Goal: Feedback & Contribution: Contribute content

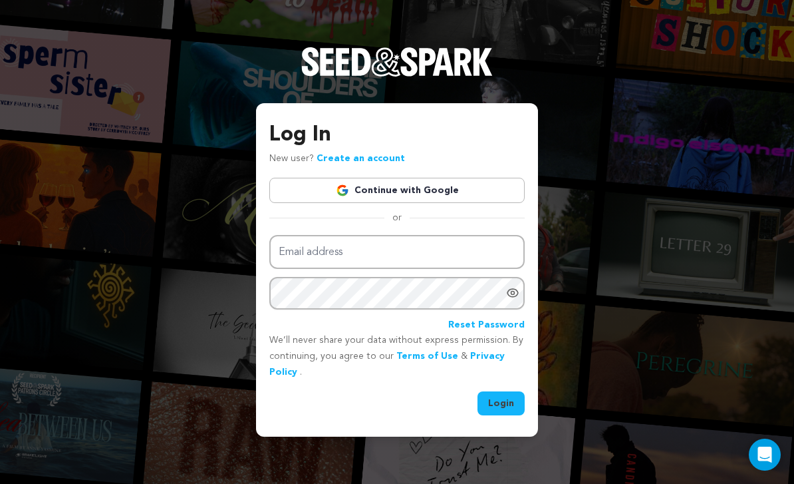
click at [481, 203] on link "Continue with Google" at bounding box center [397, 190] width 256 height 25
click at [487, 203] on link "Continue with Google" at bounding box center [397, 190] width 256 height 25
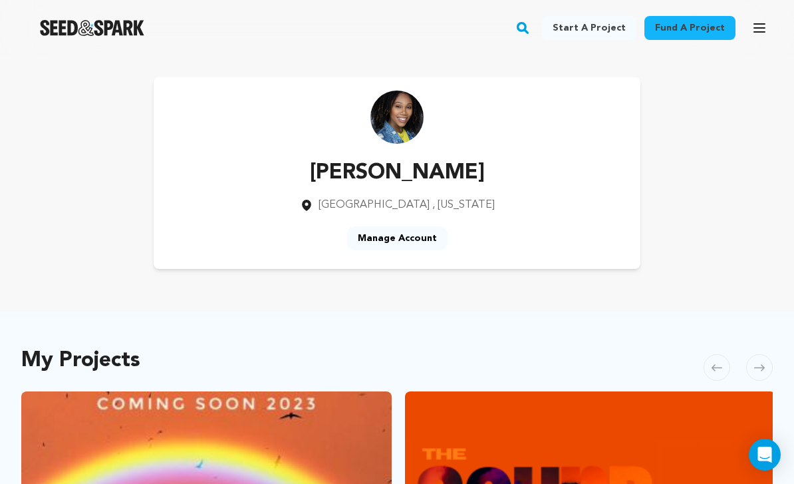
click at [752, 21] on icon "button" at bounding box center [760, 28] width 16 height 16
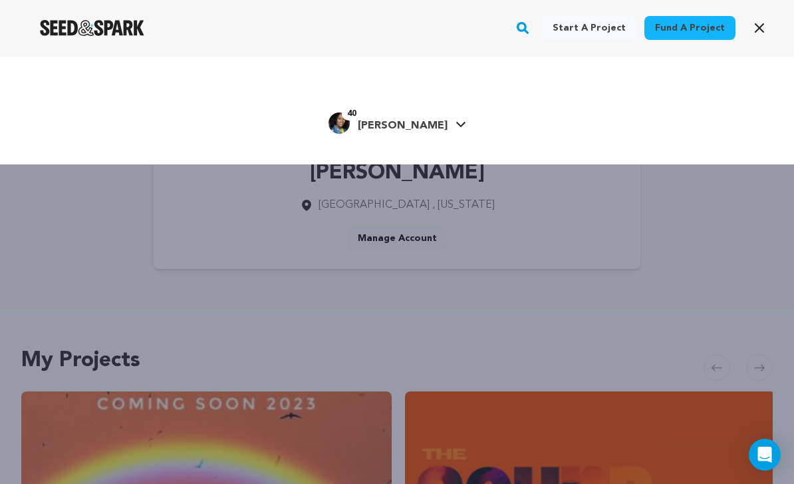
click at [456, 122] on icon at bounding box center [461, 124] width 11 height 7
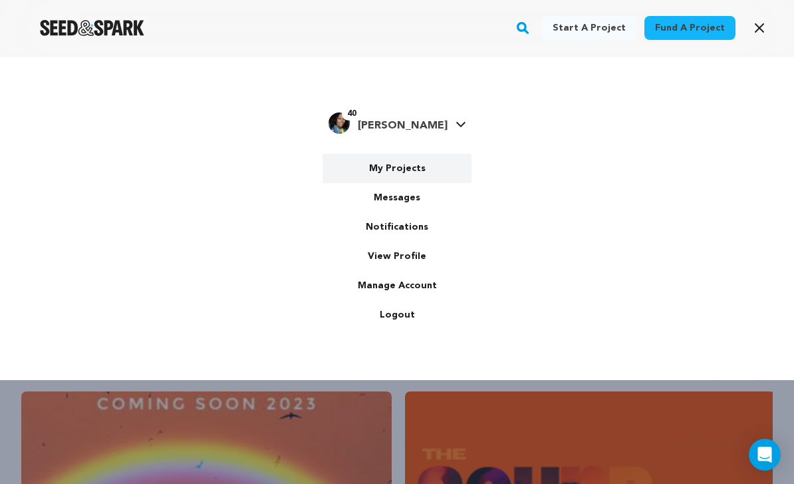
click at [419, 170] on link "My Projects" at bounding box center [397, 168] width 149 height 29
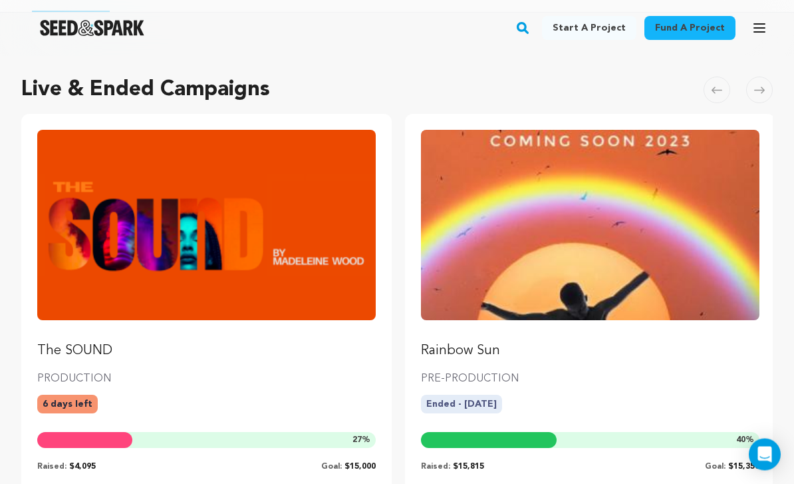
scroll to position [81, 0]
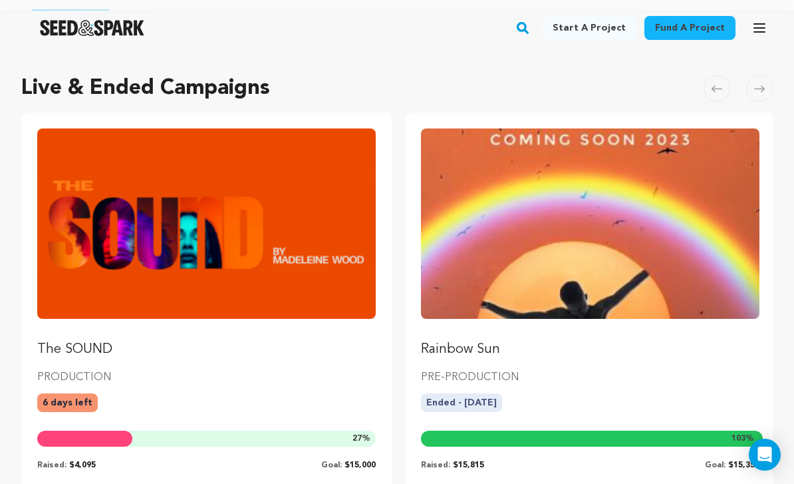
click at [357, 300] on img "Fund The SOUND" at bounding box center [206, 223] width 339 height 190
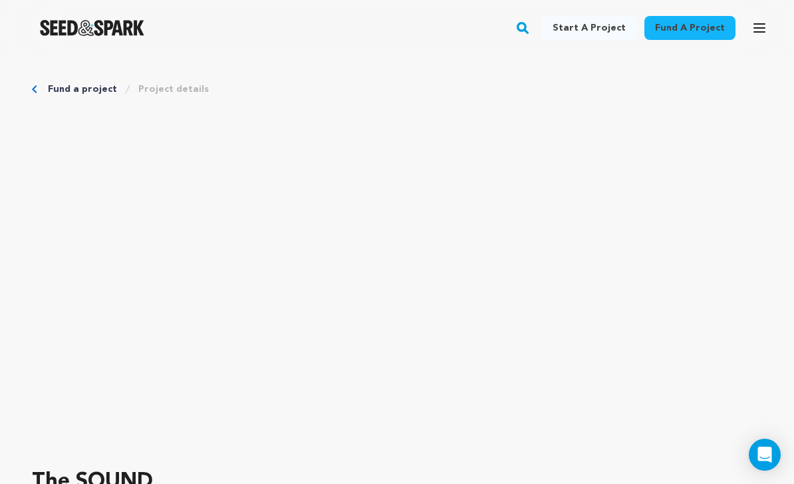
click at [755, 32] on icon "button" at bounding box center [760, 28] width 11 height 8
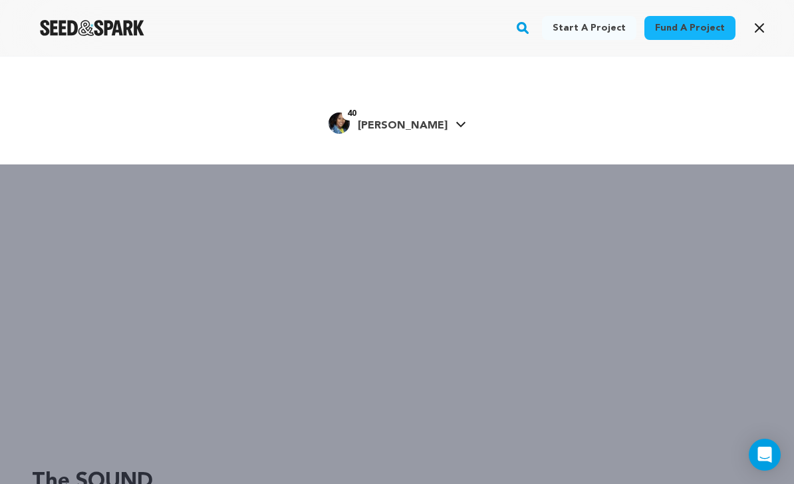
click at [768, 31] on button "Open main menu" at bounding box center [760, 28] width 27 height 27
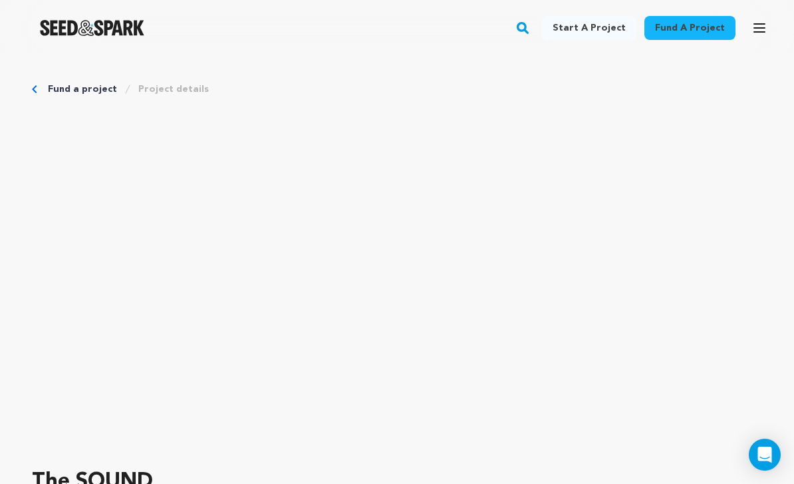
click at [763, 24] on icon "button" at bounding box center [760, 28] width 11 height 8
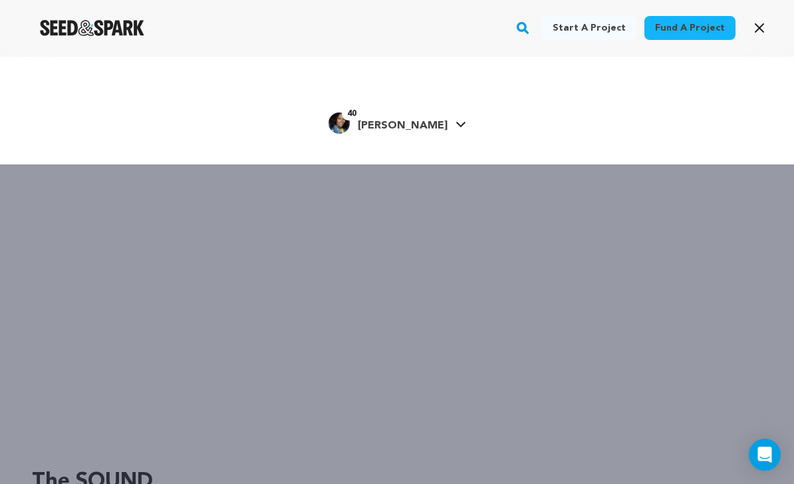
click at [437, 126] on link "40 Madeleine W. Madeleine W." at bounding box center [398, 122] width 138 height 24
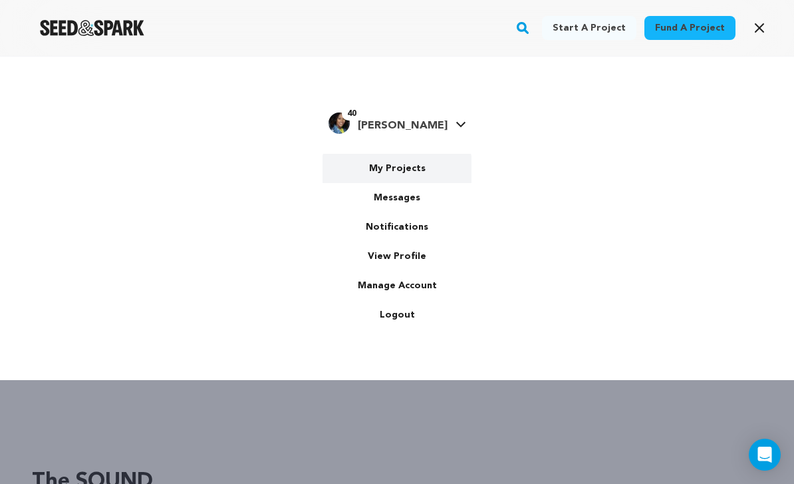
click at [407, 176] on link "My Projects" at bounding box center [397, 168] width 149 height 29
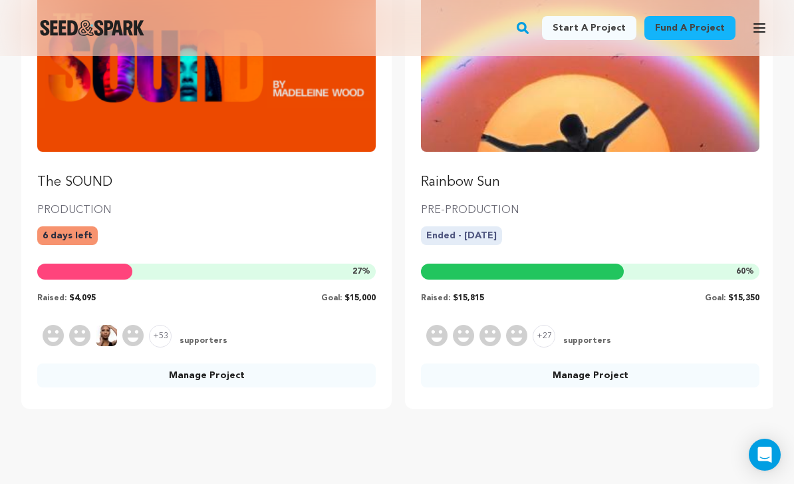
scroll to position [276, 0]
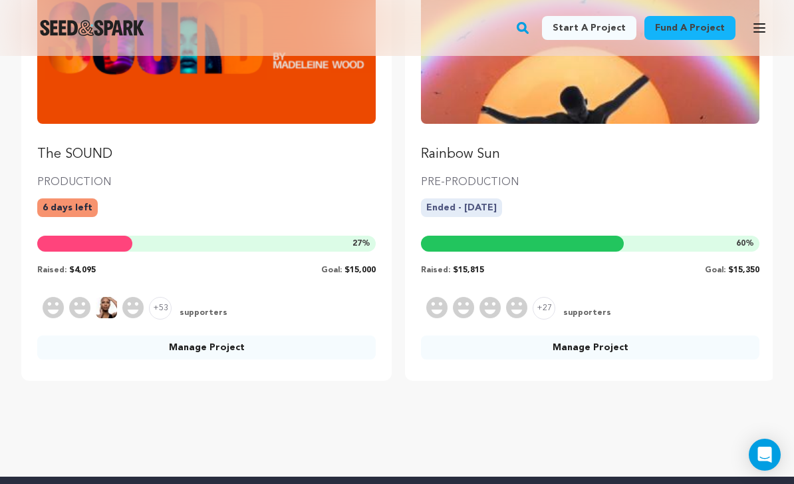
click at [315, 339] on link "Manage Project" at bounding box center [206, 347] width 339 height 24
click at [357, 335] on link "Manage Project" at bounding box center [206, 347] width 339 height 24
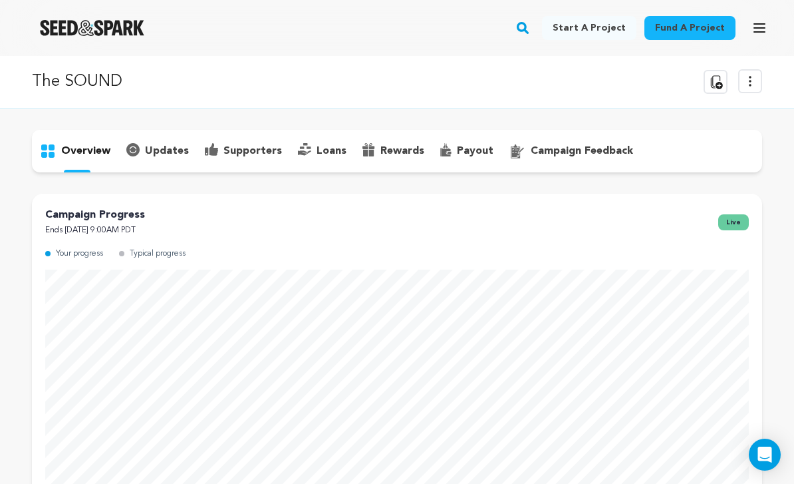
click at [168, 157] on p "updates" at bounding box center [167, 151] width 44 height 16
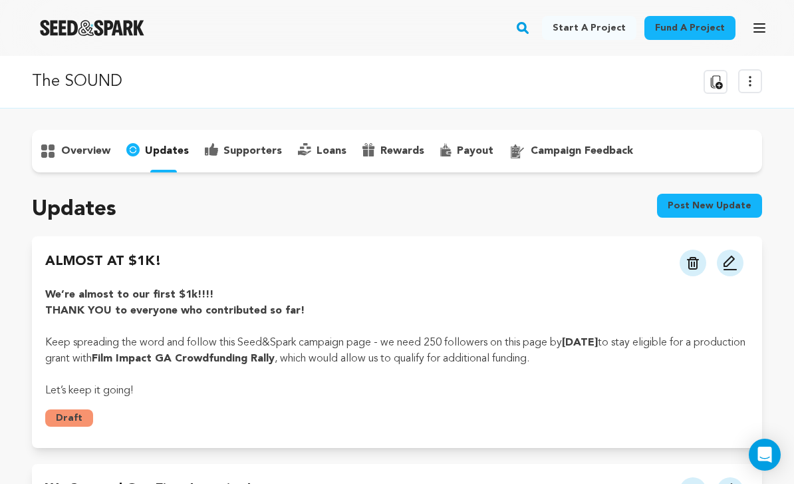
click at [723, 210] on button "Post new update" at bounding box center [709, 206] width 105 height 24
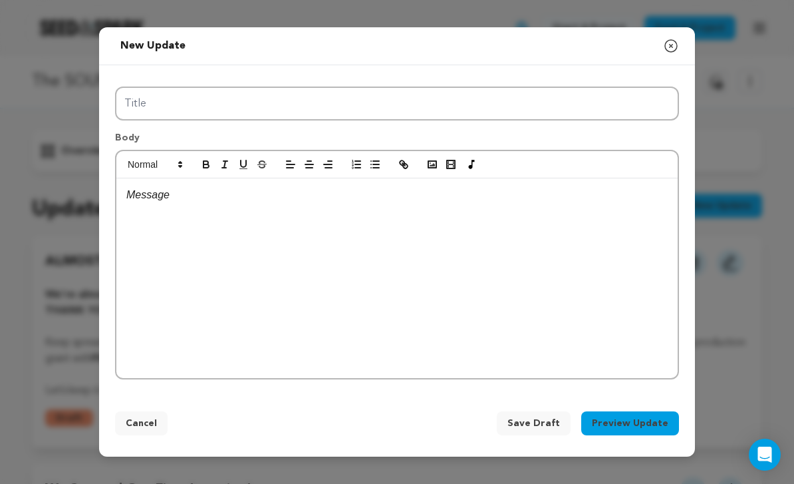
click at [578, 265] on div at bounding box center [397, 278] width 562 height 200
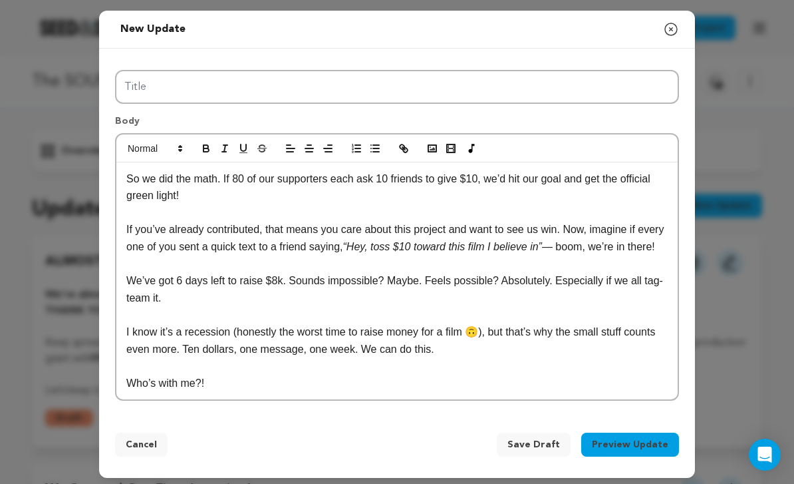
scroll to position [13, 0]
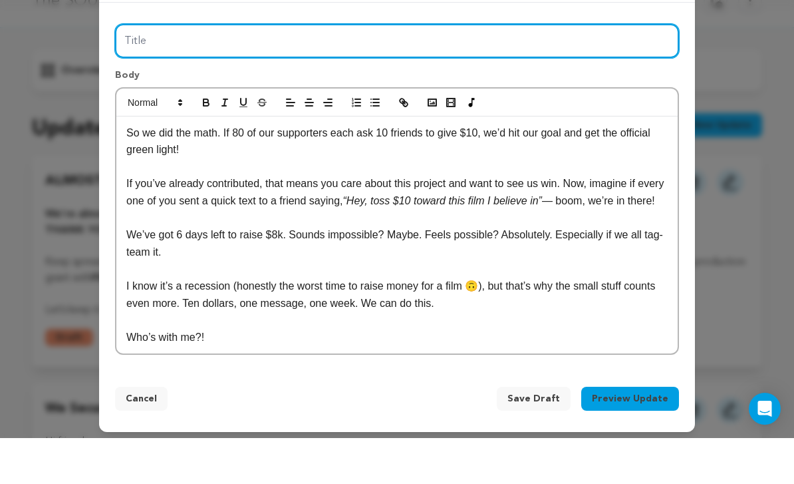
click at [530, 70] on input "Title" at bounding box center [397, 87] width 564 height 34
type input "6"
type input "1 WEEK TO GO!"
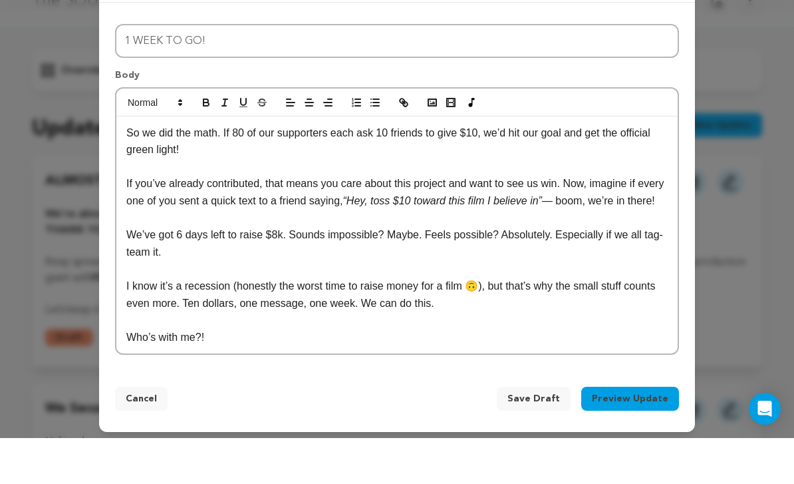
click at [427, 241] on em "“Hey, toss $10 toward this film I believe in”" at bounding box center [442, 246] width 199 height 11
click at [419, 241] on em "“Hey, toss $10 toward this film I believe in”" at bounding box center [442, 246] width 199 height 11
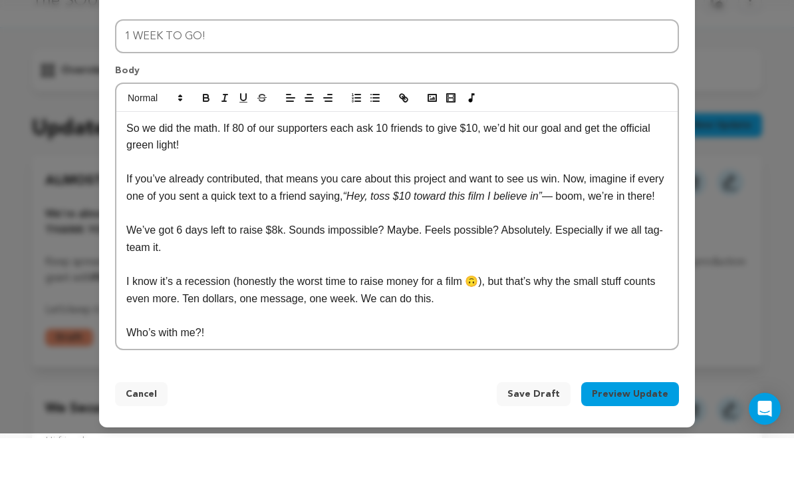
scroll to position [9, 0]
click at [221, 166] on p "So we did the math. If 80 of our supporters each ask 10 friends to give $10, we…" at bounding box center [397, 183] width 542 height 34
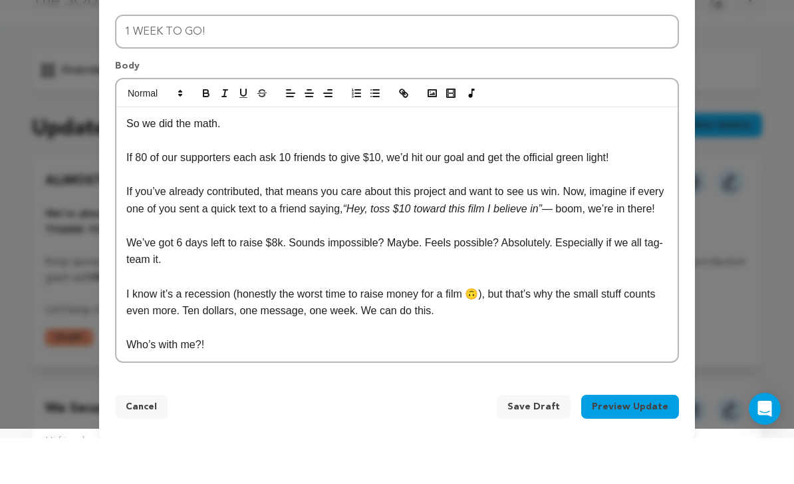
click at [141, 195] on p "If 80 of our supporters each ask 10 friends to give $10, we’d hit our goal and …" at bounding box center [397, 203] width 542 height 17
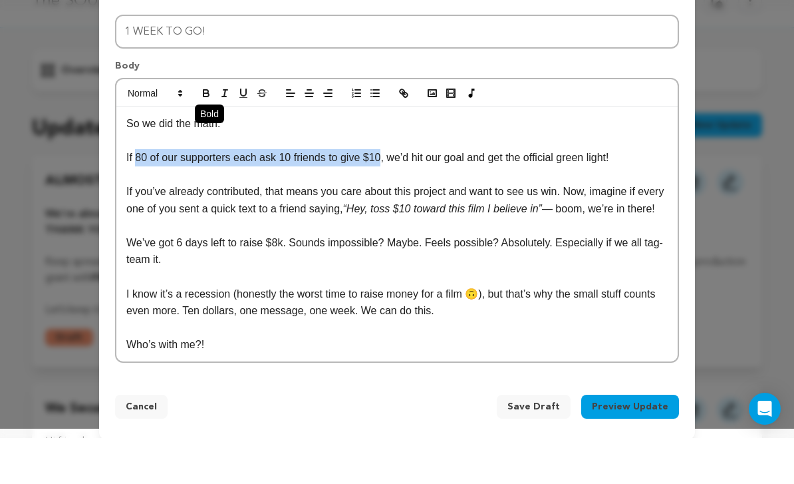
click at [214, 131] on button "button" at bounding box center [206, 139] width 19 height 16
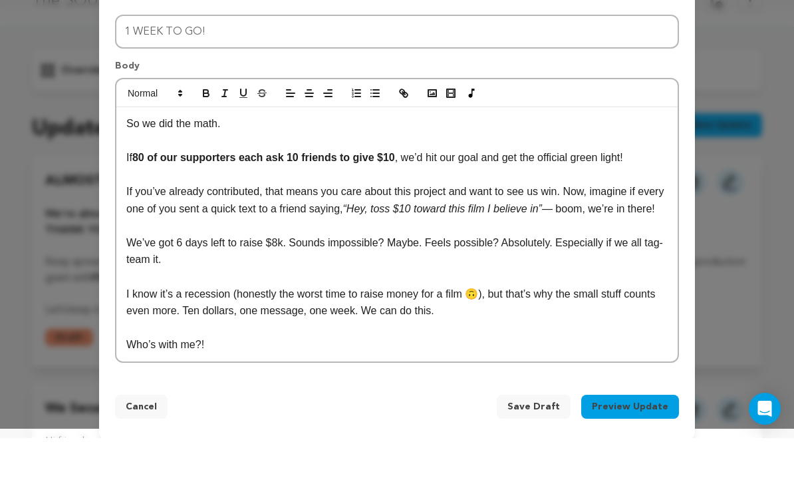
click at [246, 229] on p "If you’ve already contributed, that means you care about this project and want …" at bounding box center [397, 246] width 542 height 34
click at [388, 249] on em "“Hey, toss $10 toward this film I believe in”" at bounding box center [442, 254] width 199 height 11
click at [210, 133] on icon "button" at bounding box center [206, 139] width 12 height 12
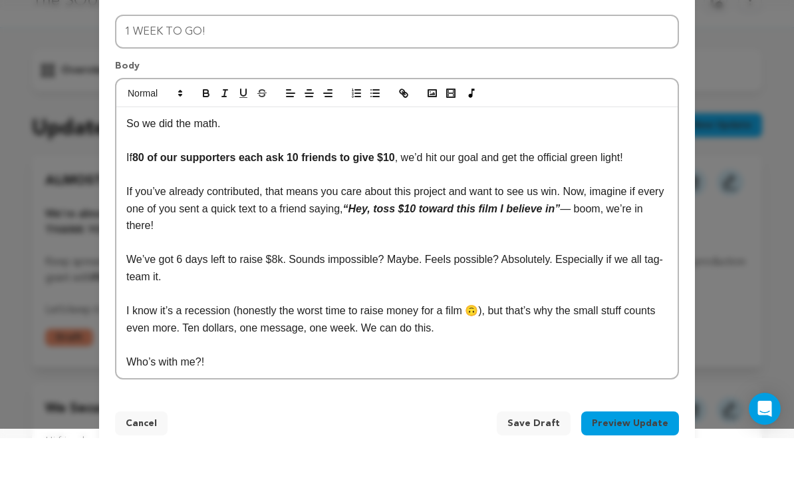
click at [444, 280] on p at bounding box center [397, 288] width 542 height 17
click at [430, 249] on em "“Hey, toss $10 toward this film I believe in”" at bounding box center [452, 254] width 218 height 11
click at [135, 297] on p "We’ve got 6 days left to raise $8k. Sounds impossible? Maybe. Feels possible? A…" at bounding box center [397, 314] width 542 height 34
click at [204, 139] on icon "button" at bounding box center [206, 140] width 5 height 3
click at [356, 331] on p at bounding box center [397, 339] width 542 height 17
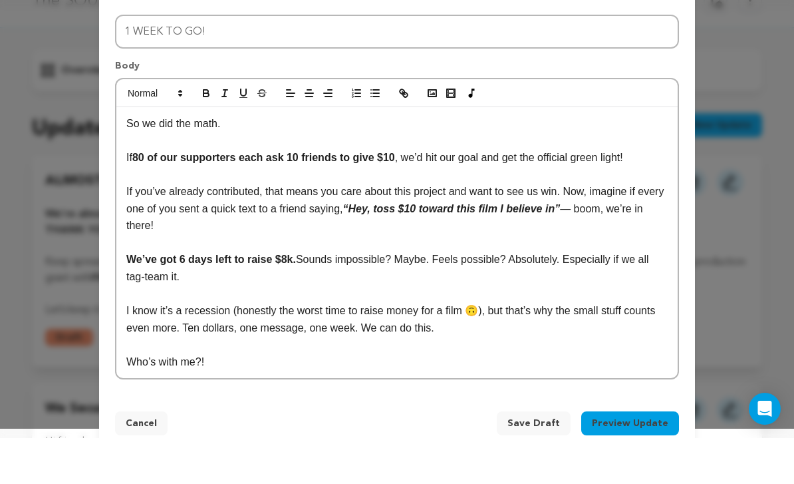
click at [225, 348] on p "I know it’s a recession (honestly the worst time to raise money for a film 🙃), …" at bounding box center [397, 365] width 542 height 34
click at [222, 348] on p "I know it’s a recession (honestly the worst time to raise money for a film 🙃), …" at bounding box center [397, 365] width 542 height 34
click at [208, 133] on icon "button" at bounding box center [206, 139] width 12 height 12
click at [326, 370] on div "So we did the math. If 80 of our supporters each ask 10 friends to give $10 , w…" at bounding box center [397, 288] width 562 height 271
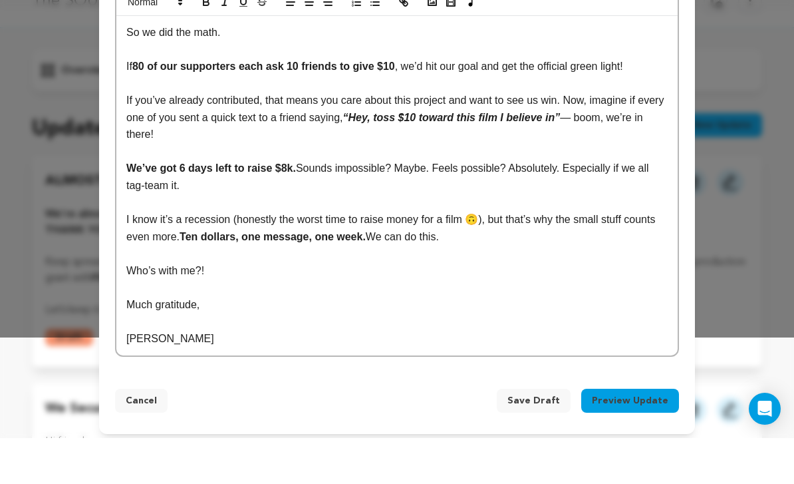
click at [639, 435] on button "Preview Update" at bounding box center [631, 447] width 98 height 24
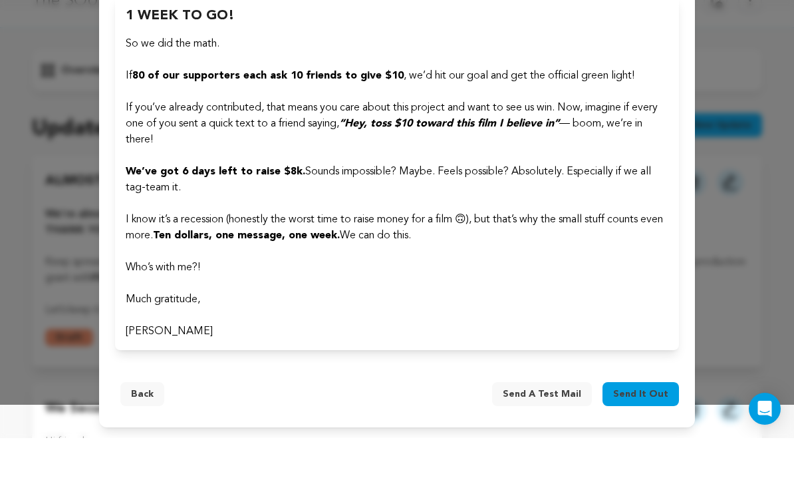
scroll to position [81, 0]
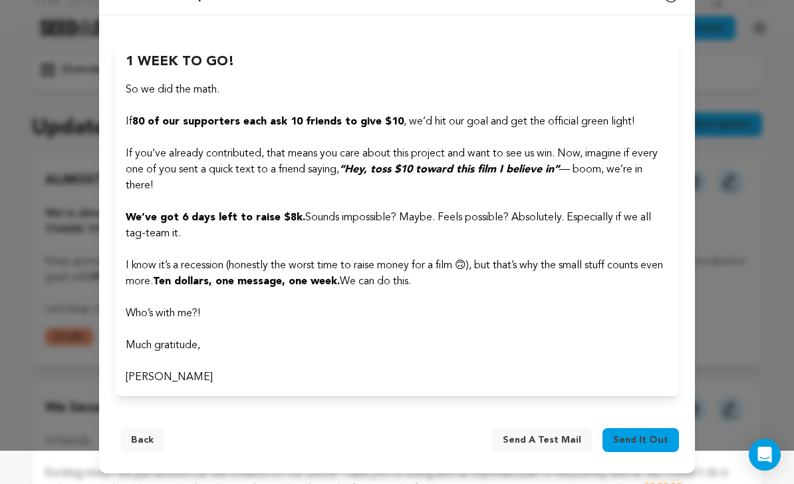
click at [639, 435] on span "Send it out" at bounding box center [640, 439] width 55 height 13
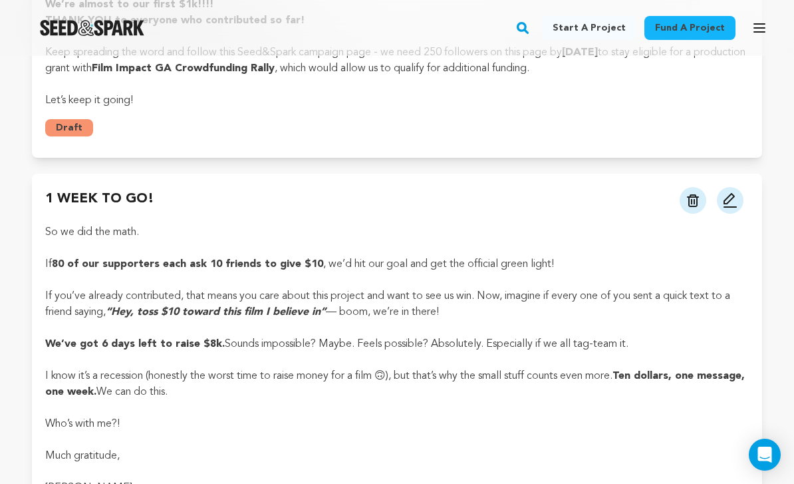
scroll to position [238, 0]
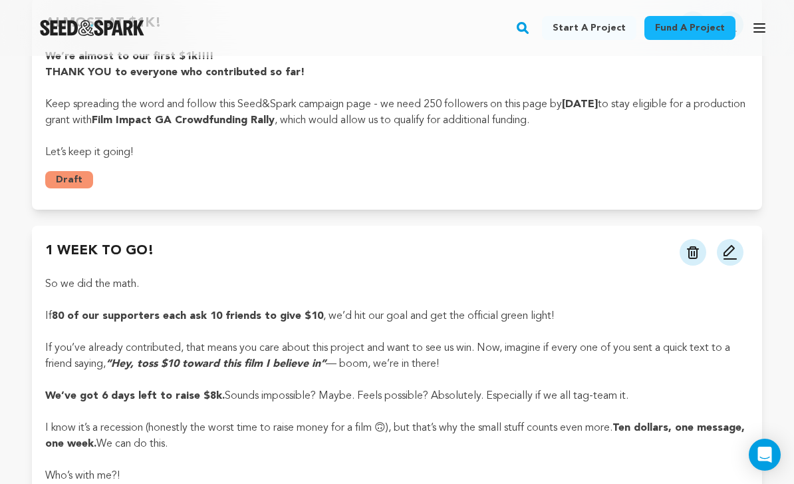
click at [761, 29] on icon "button" at bounding box center [760, 28] width 16 height 16
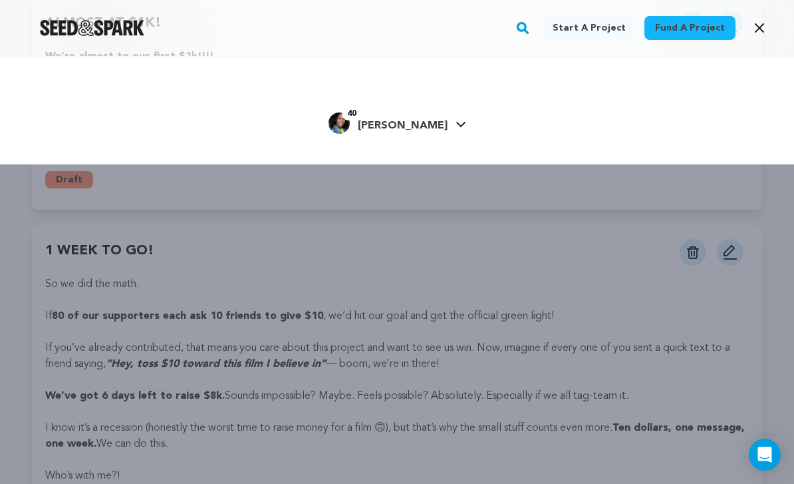
click at [395, 124] on span "[PERSON_NAME]" at bounding box center [403, 125] width 90 height 11
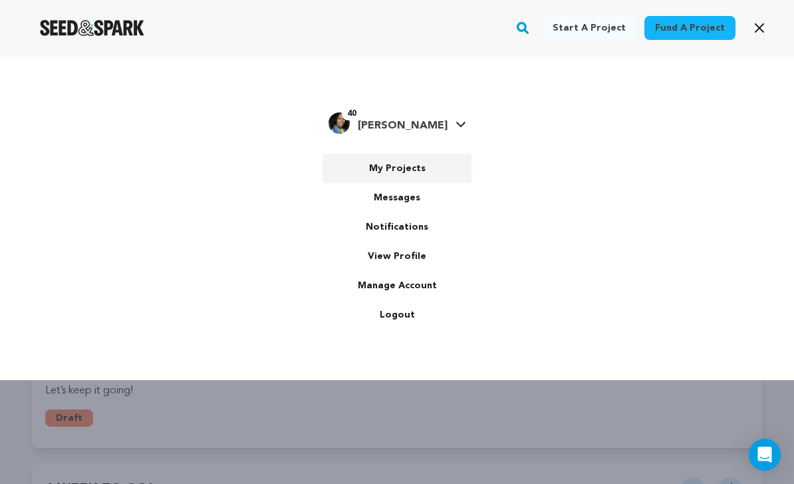
click at [419, 166] on link "My Projects" at bounding box center [397, 168] width 149 height 29
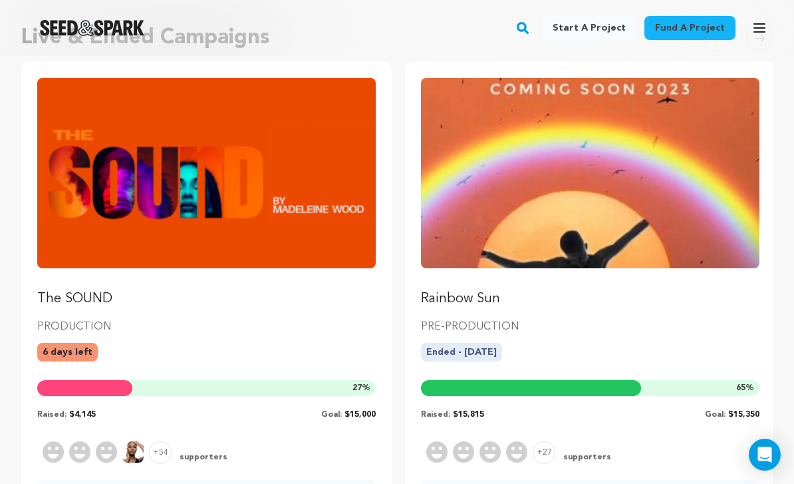
scroll to position [132, 0]
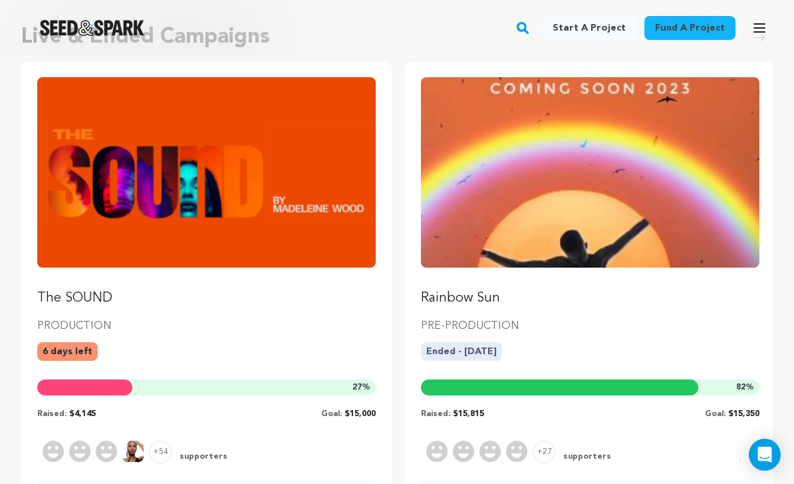
click at [340, 220] on img "Fund The SOUND" at bounding box center [206, 172] width 339 height 190
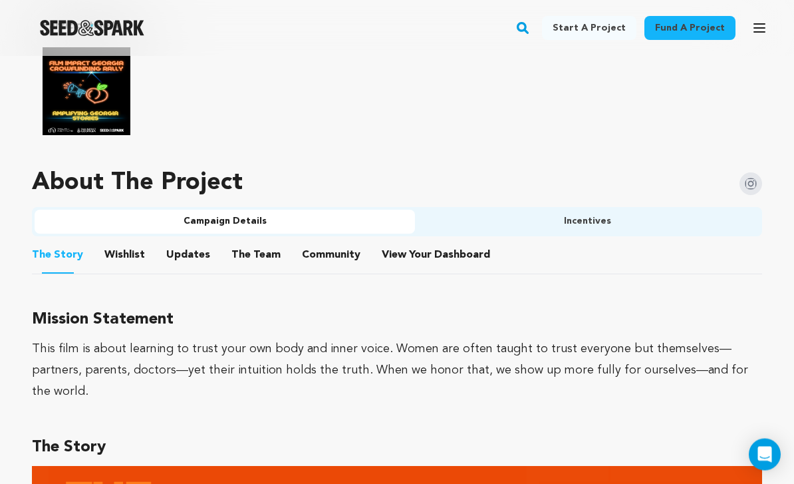
scroll to position [866, 0]
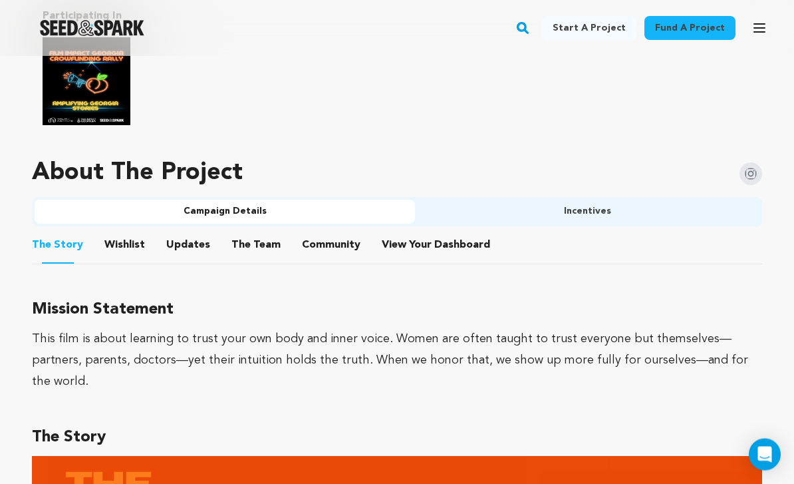
click at [338, 250] on button "Community" at bounding box center [331, 248] width 32 height 32
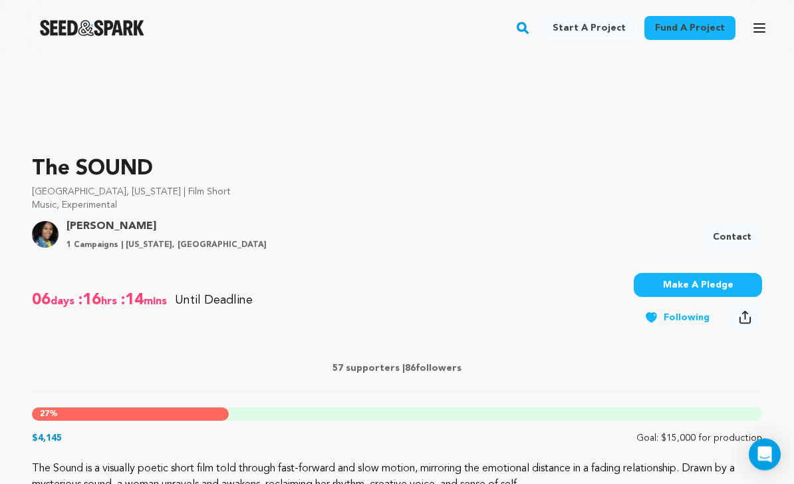
scroll to position [299, 0]
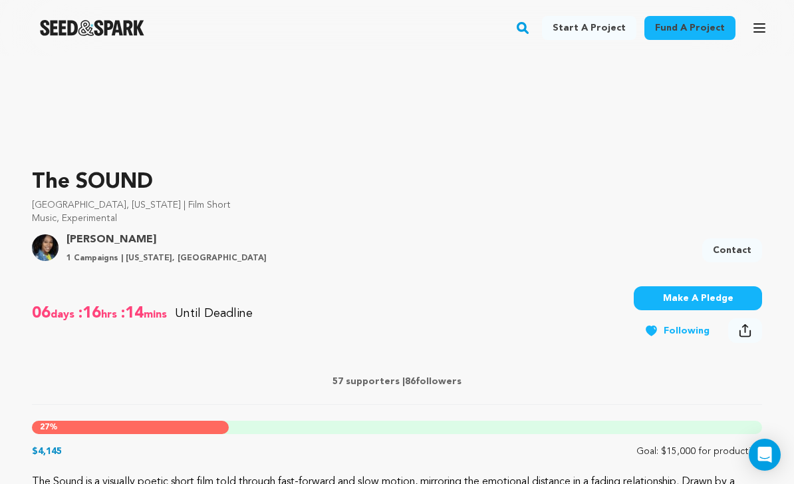
click at [767, 31] on icon "button" at bounding box center [760, 28] width 16 height 16
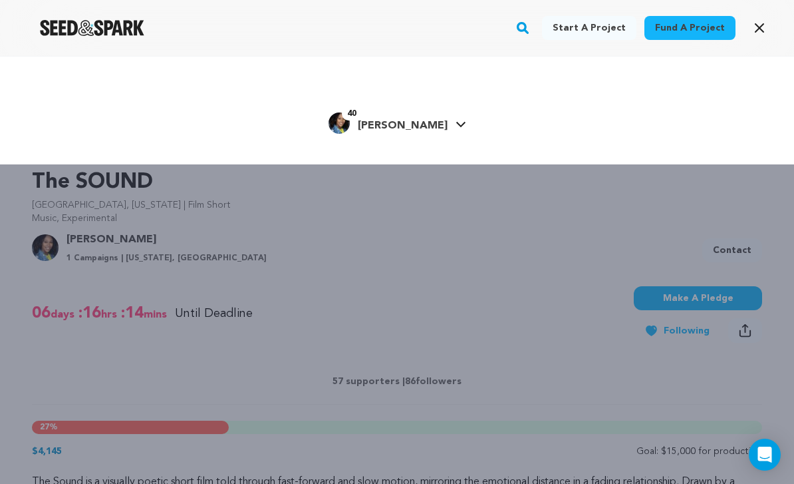
click at [451, 120] on link "40 [PERSON_NAME] [PERSON_NAME]" at bounding box center [398, 122] width 138 height 24
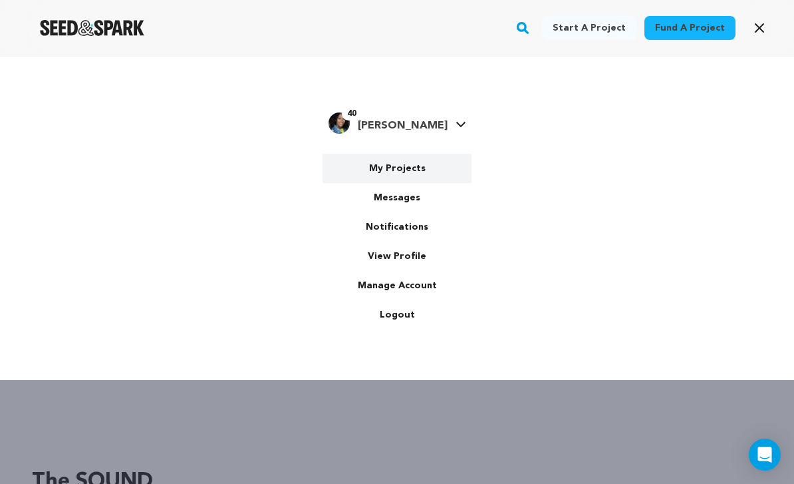
click at [416, 172] on link "My Projects" at bounding box center [397, 168] width 149 height 29
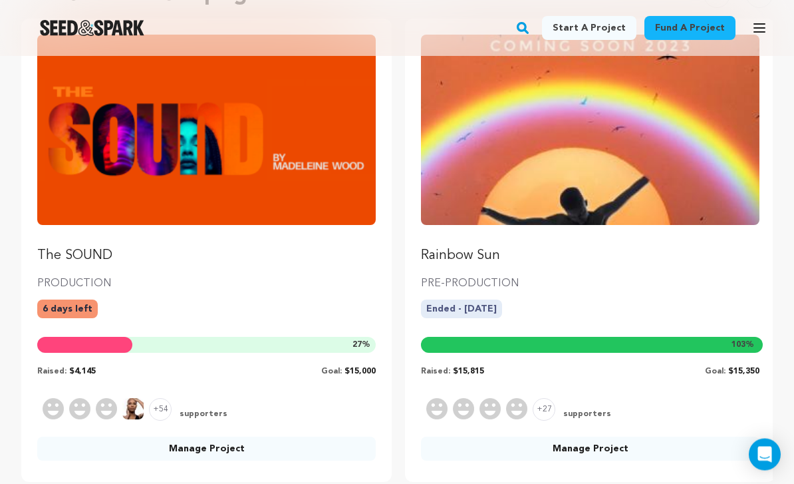
scroll to position [184, 0]
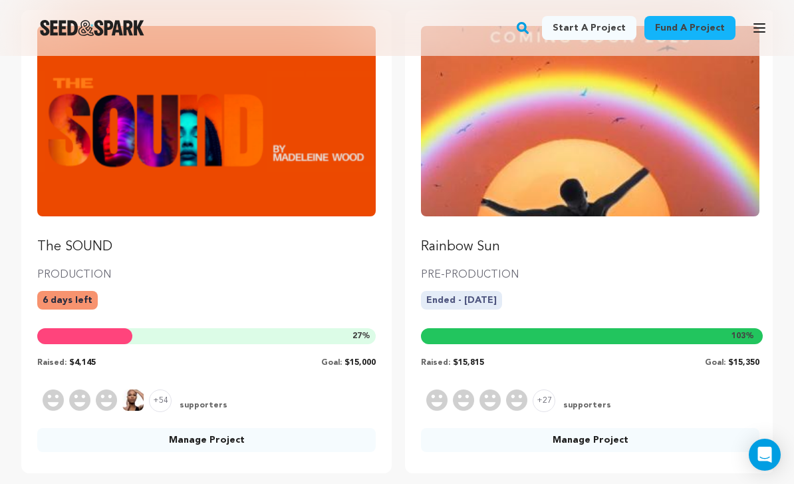
click at [256, 442] on link "Manage Project" at bounding box center [206, 440] width 339 height 24
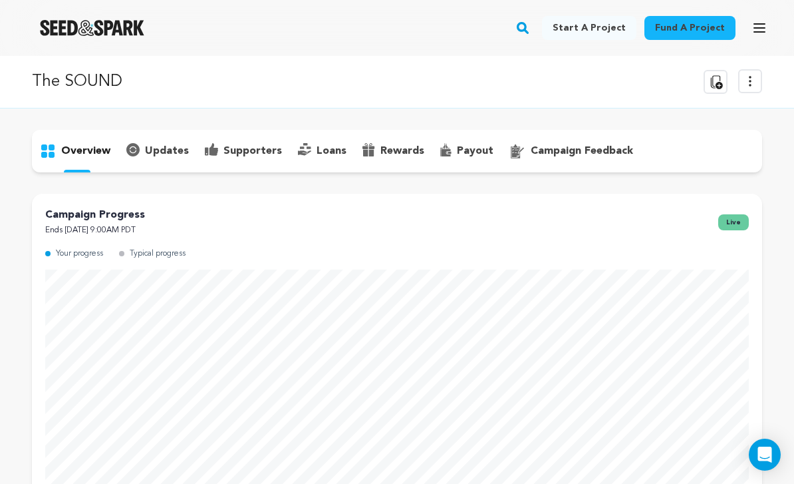
click at [246, 150] on p "supporters" at bounding box center [253, 151] width 59 height 16
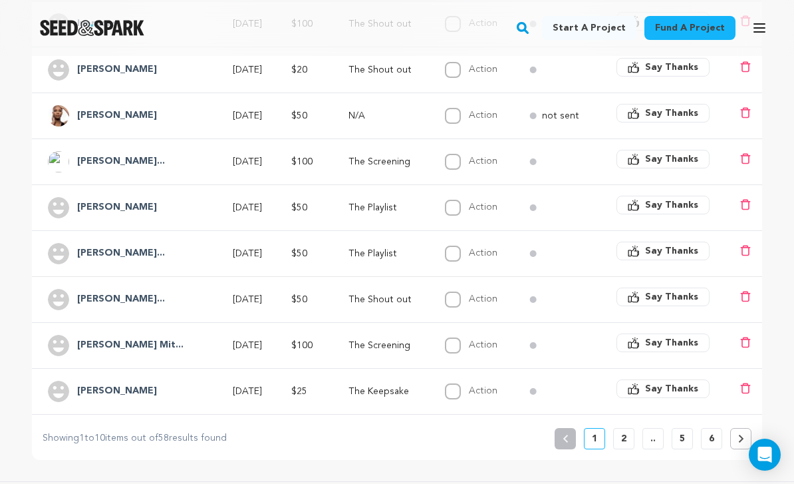
scroll to position [439, 0]
click at [625, 443] on p "2" at bounding box center [623, 437] width 5 height 13
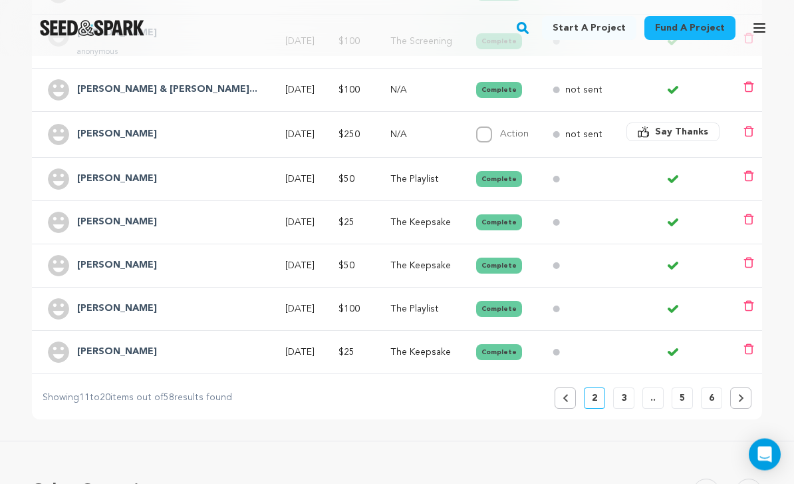
scroll to position [448, 0]
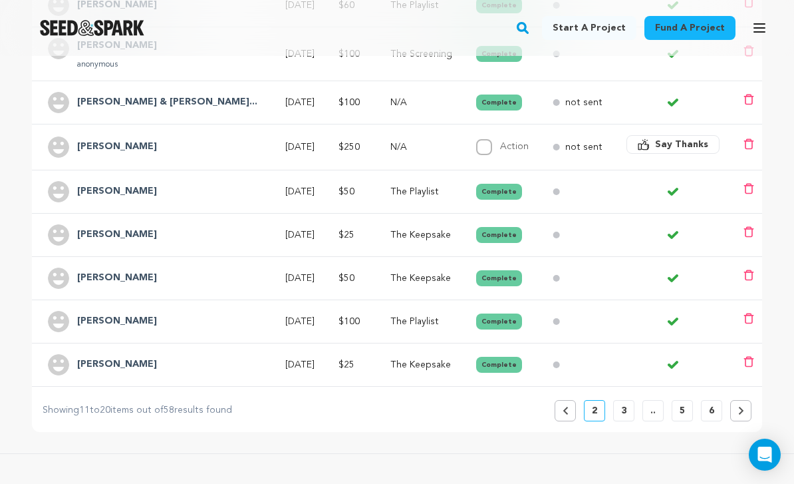
click at [574, 413] on button "Previous" at bounding box center [565, 410] width 21 height 21
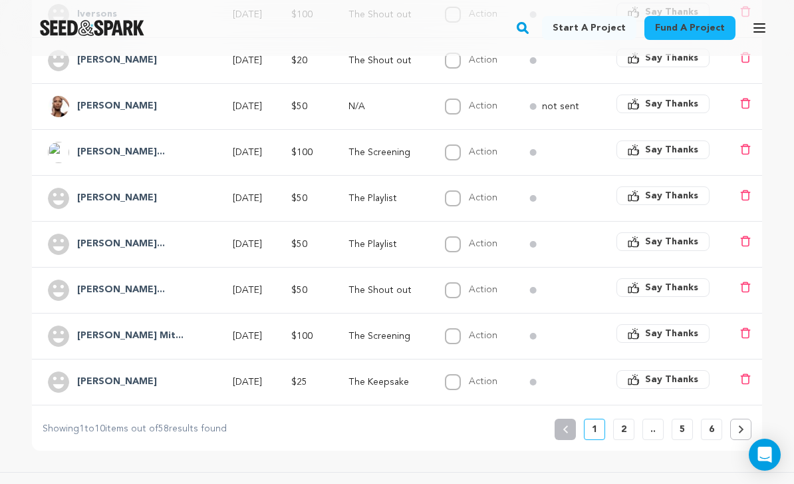
click at [570, 410] on div "Showing 1 to 10 items out of 58 results found Showing 1 to 10 items out of 58 r…" at bounding box center [397, 422] width 731 height 35
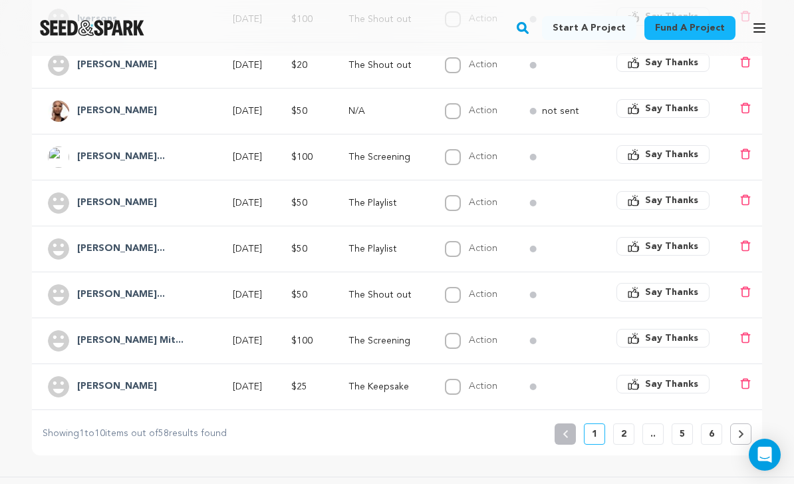
scroll to position [442, 0]
click at [619, 437] on button "2" at bounding box center [623, 434] width 21 height 21
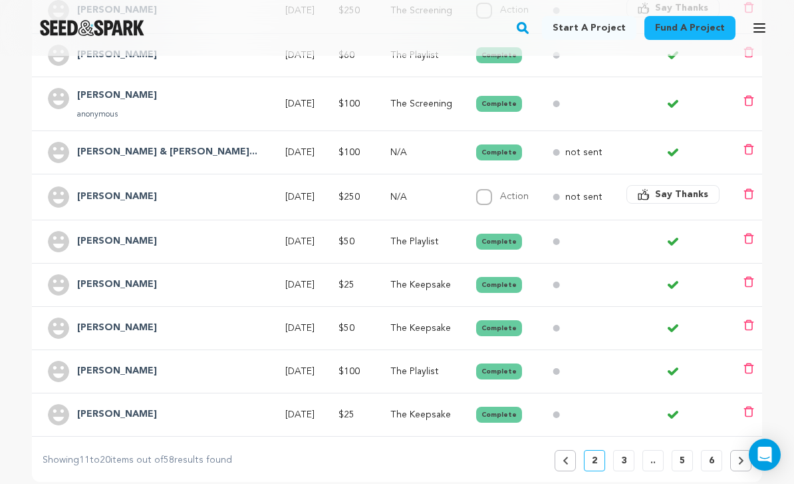
scroll to position [493, 0]
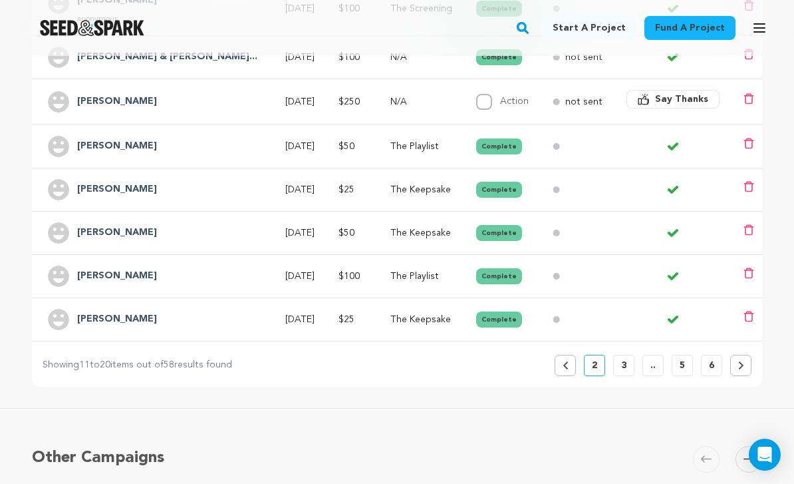
click at [569, 366] on button "Previous" at bounding box center [565, 365] width 21 height 21
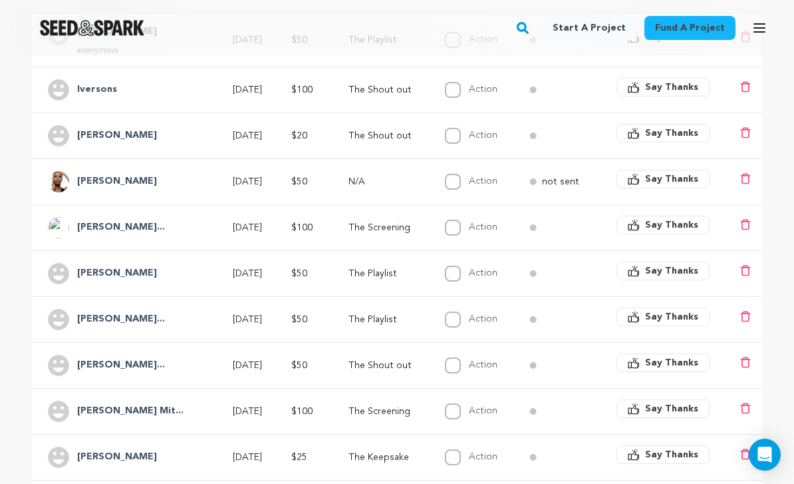
scroll to position [386, 0]
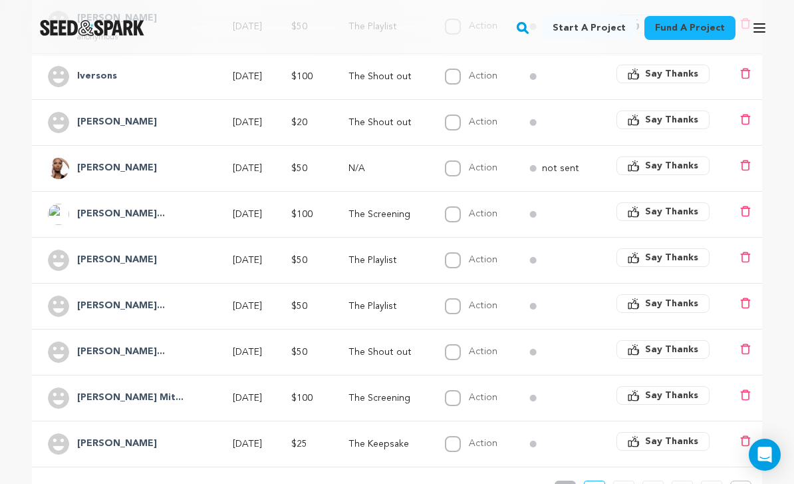
click at [146, 311] on h4 "[PERSON_NAME]..." at bounding box center [121, 306] width 88 height 16
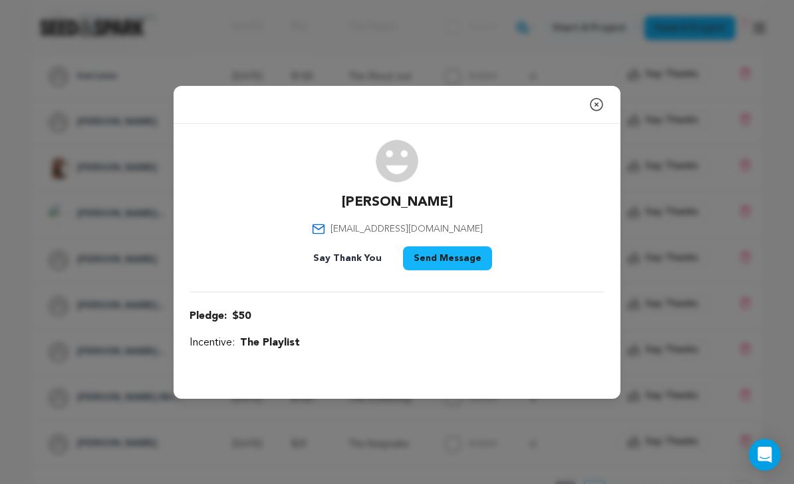
click at [598, 112] on icon "button" at bounding box center [597, 104] width 16 height 16
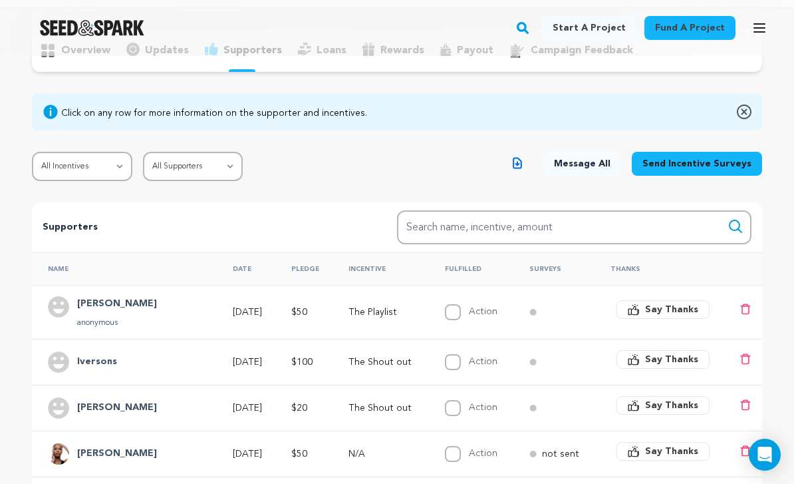
scroll to position [0, 0]
